Goal: Download file/media

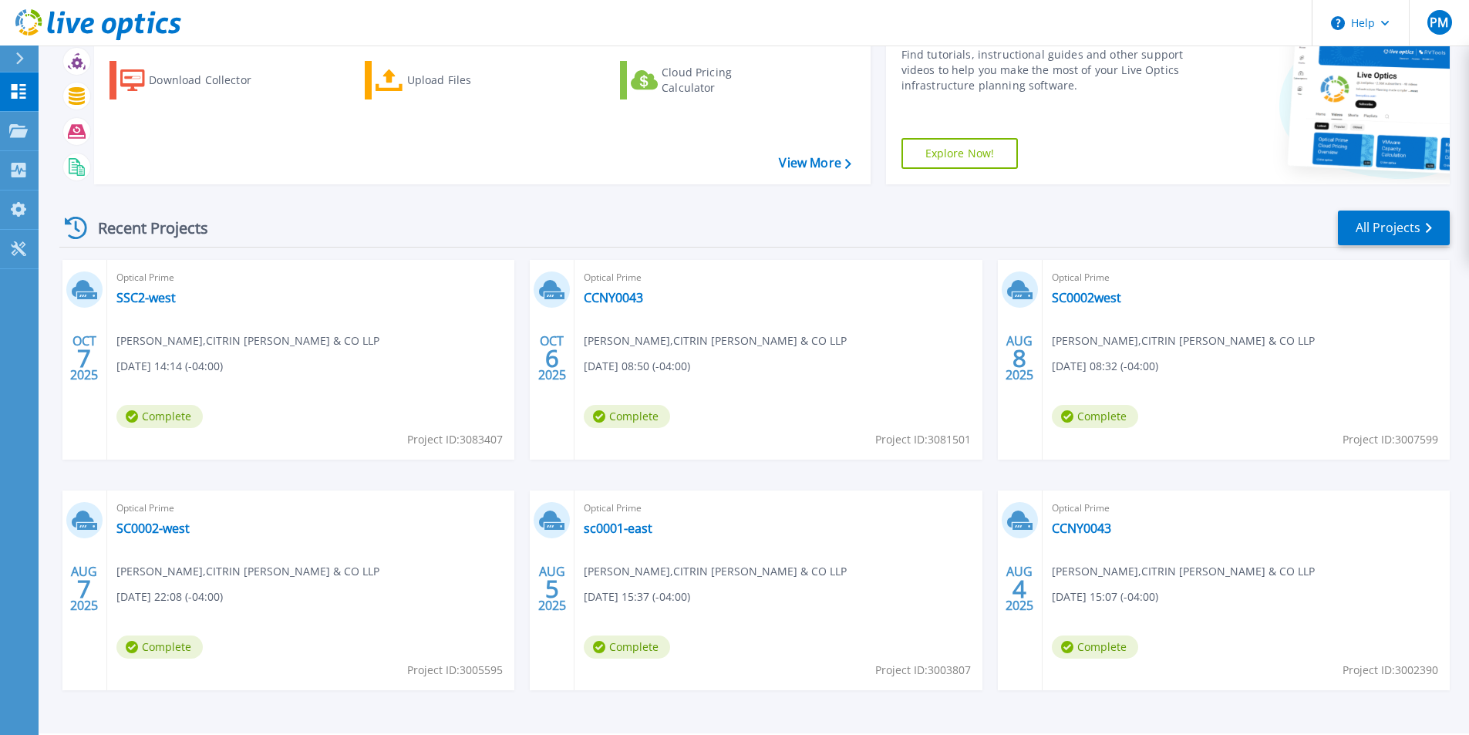
scroll to position [62, 0]
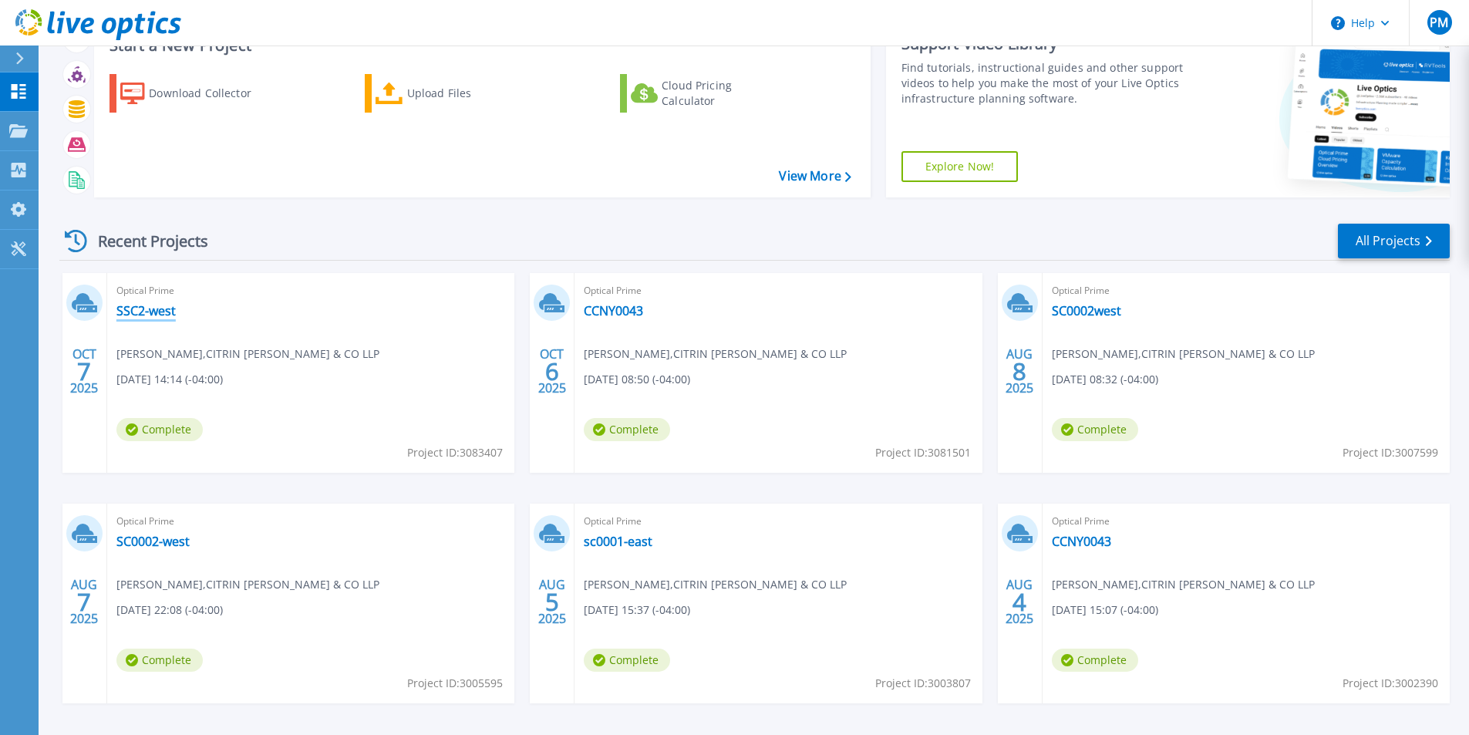
click at [152, 312] on link "SSC2-west" at bounding box center [145, 310] width 59 height 15
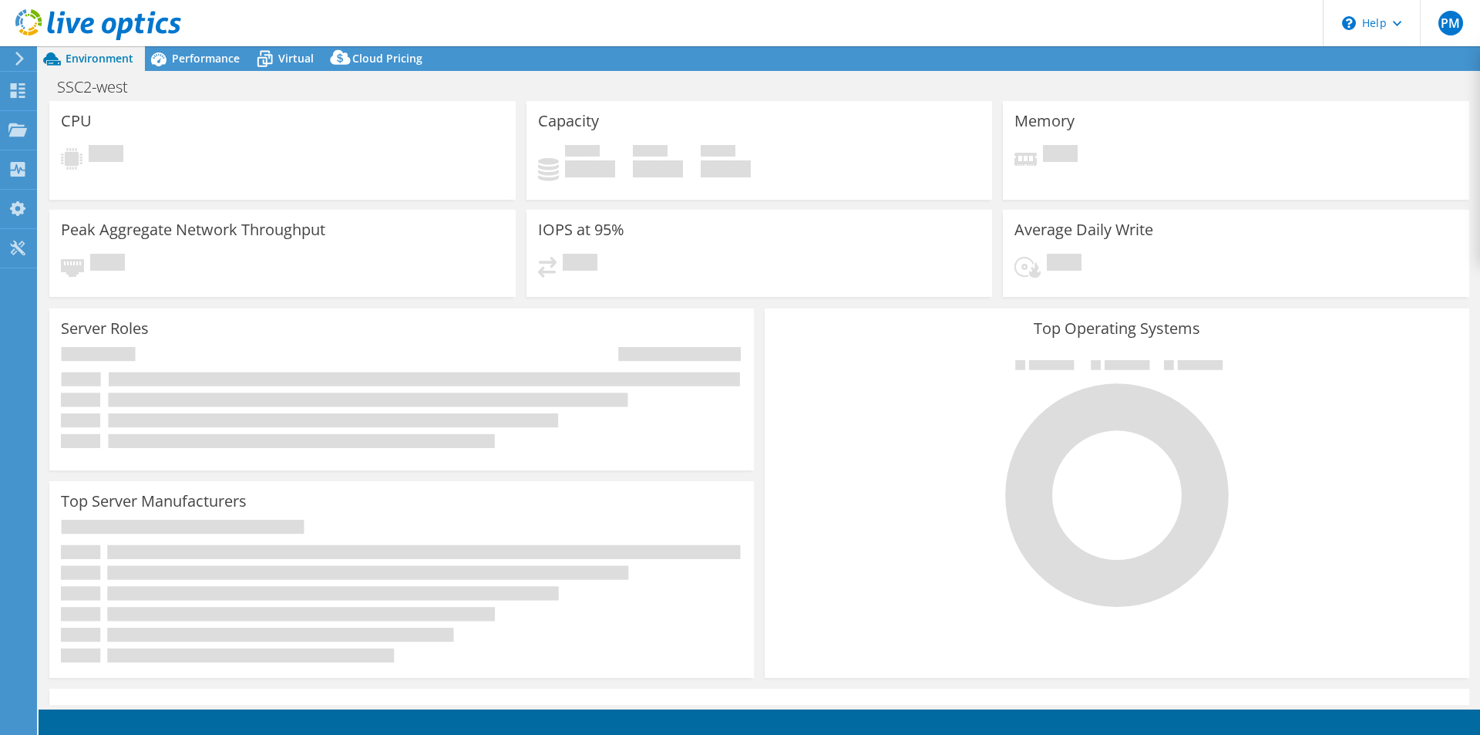
select select "USD"
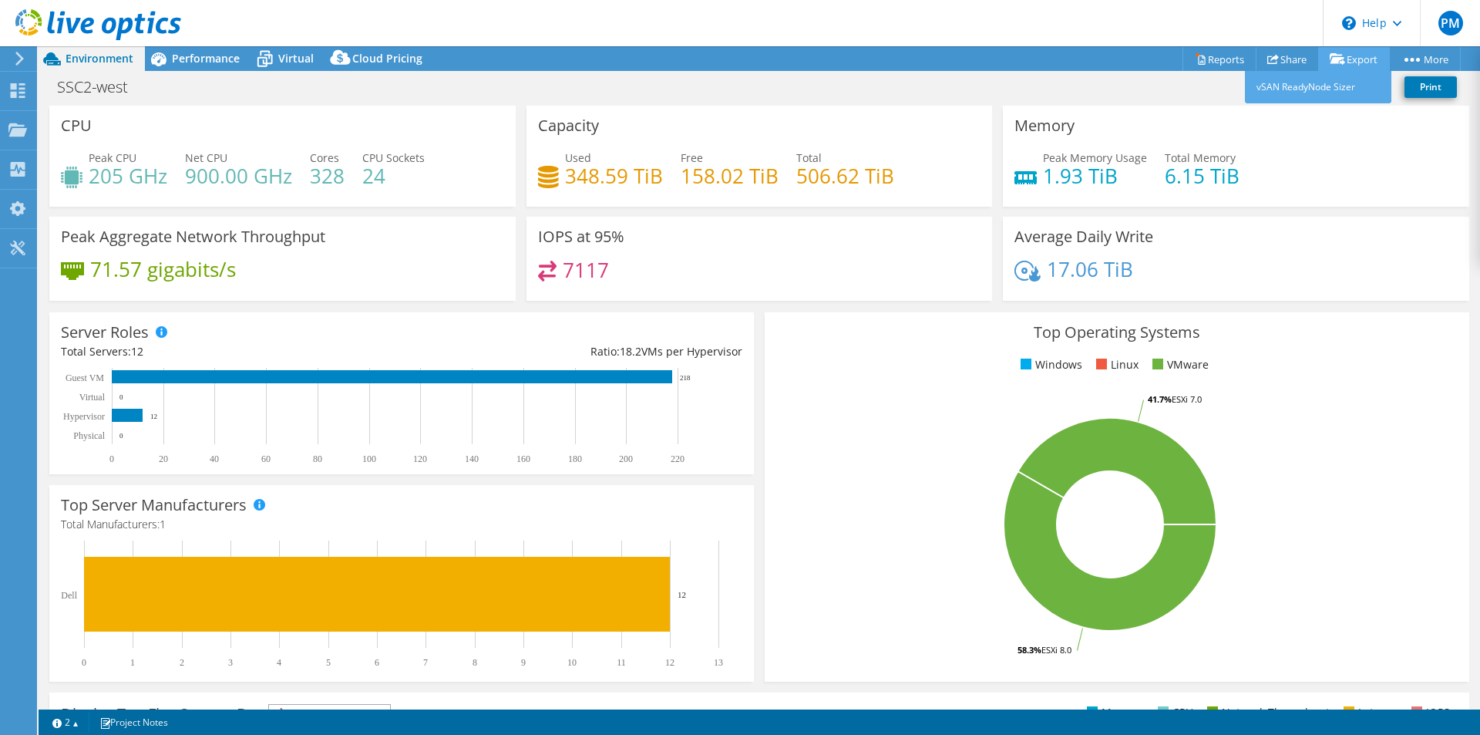
click at [1338, 62] on icon at bounding box center [1337, 59] width 15 height 12
click at [1204, 56] on link "Reports" at bounding box center [1220, 59] width 74 height 24
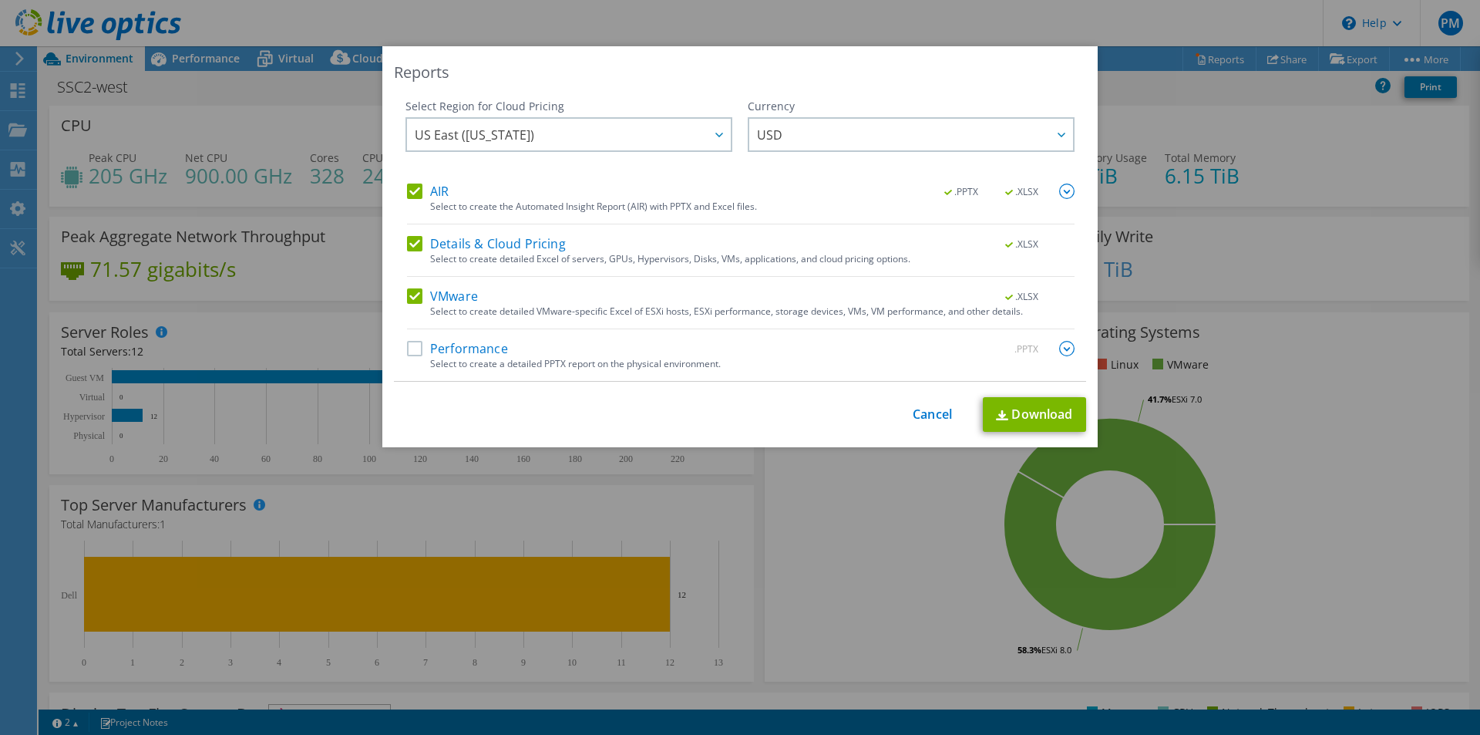
click at [413, 348] on label "Performance" at bounding box center [457, 348] width 101 height 15
click at [0, 0] on input "Performance" at bounding box center [0, 0] width 0 height 0
click at [999, 409] on link "Download" at bounding box center [1034, 414] width 103 height 35
